Goal: Transaction & Acquisition: Purchase product/service

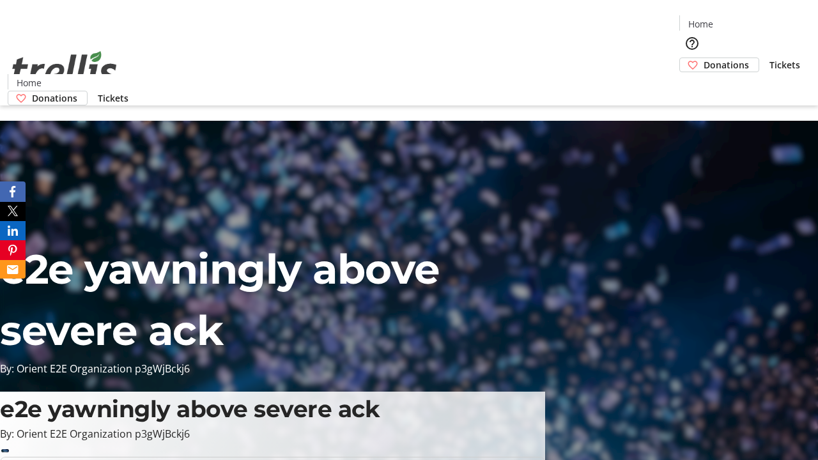
click at [704, 58] on span "Donations" at bounding box center [726, 64] width 45 height 13
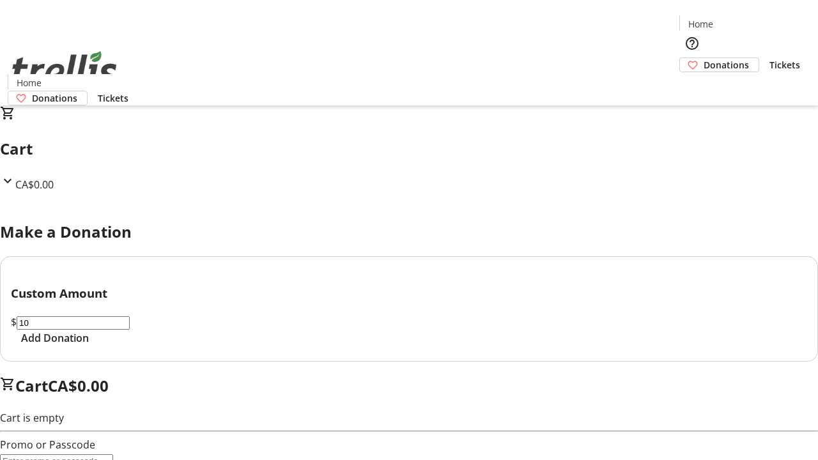
click at [89, 346] on span "Add Donation" at bounding box center [55, 338] width 68 height 15
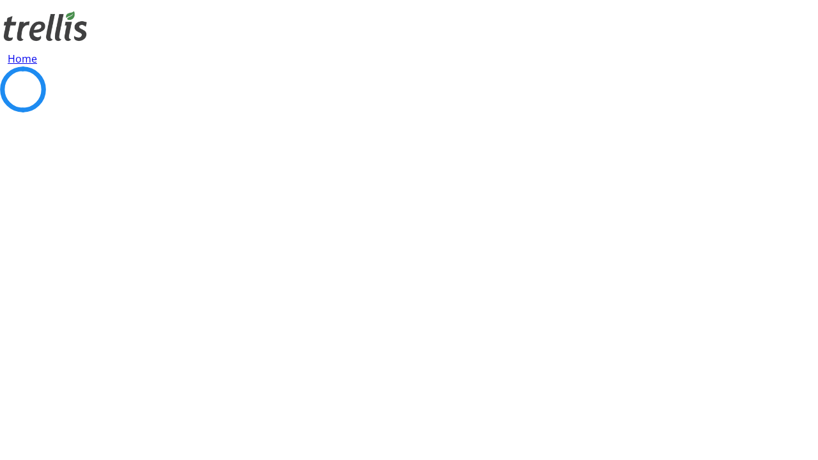
select select "CA"
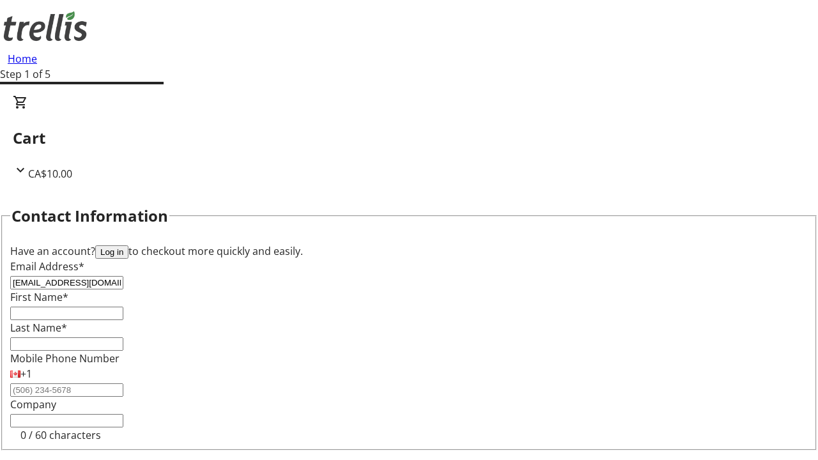
type input "[EMAIL_ADDRESS][DOMAIN_NAME]"
type input "[PERSON_NAME]"
type input "[STREET_ADDRESS][PERSON_NAME]"
type input "Kelowna"
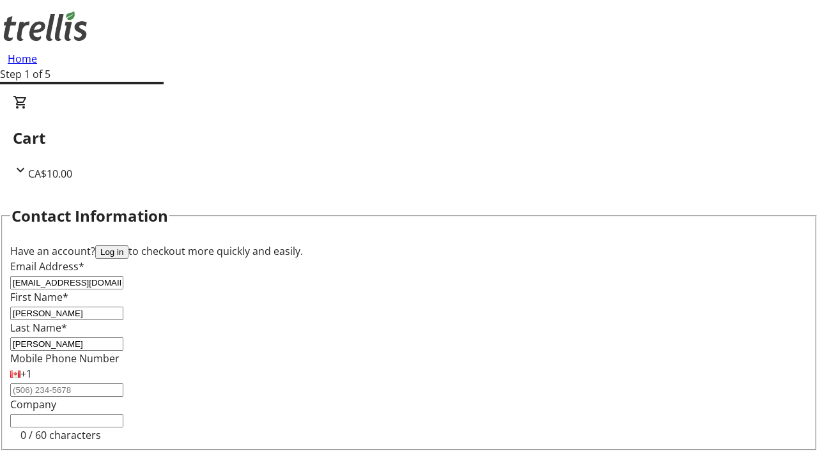
select select "BC"
type input "Kelowna"
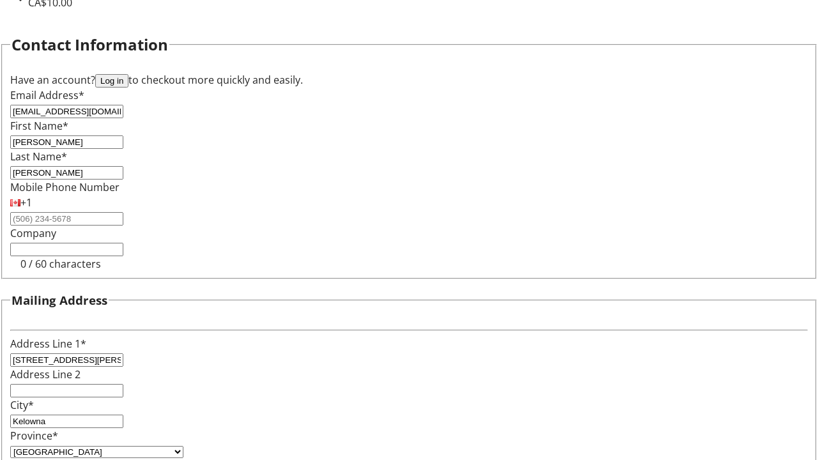
type input "V1Y 0C2"
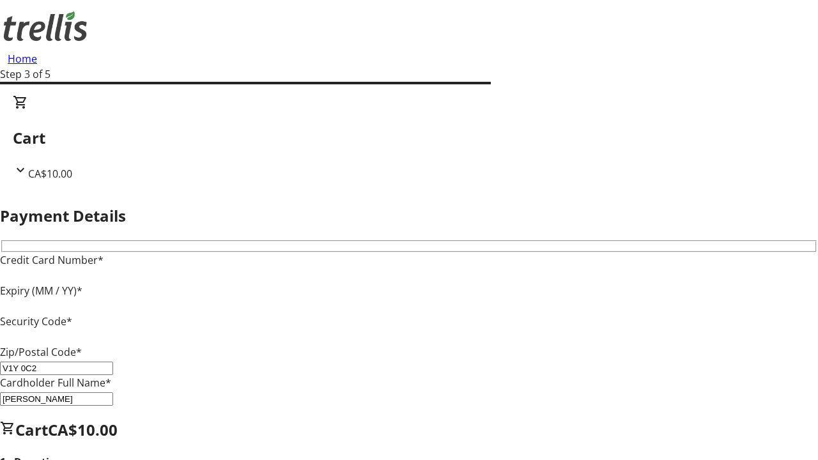
type input "V1Y 0C2"
